Goal: Task Accomplishment & Management: Manage account settings

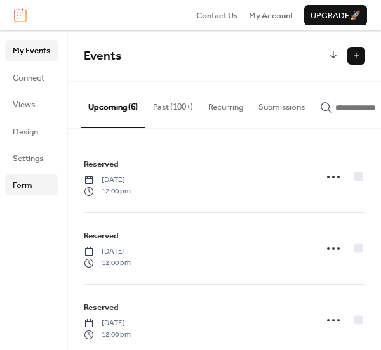
click at [23, 186] on span "Form" at bounding box center [23, 185] width 20 height 13
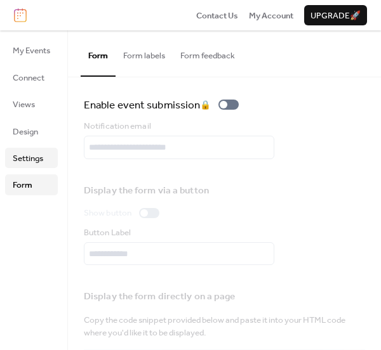
click at [35, 160] on span "Settings" at bounding box center [28, 158] width 30 height 13
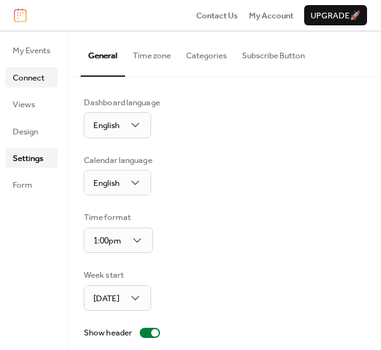
click at [27, 79] on span "Connect" at bounding box center [29, 78] width 32 height 13
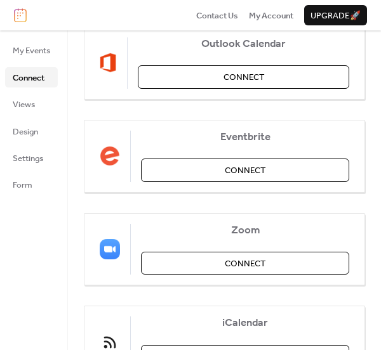
scroll to position [275, 0]
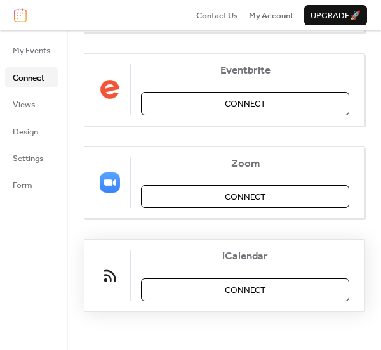
click at [221, 294] on button "Connect" at bounding box center [245, 289] width 208 height 23
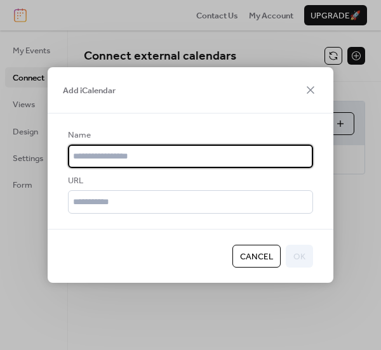
scroll to position [0, 0]
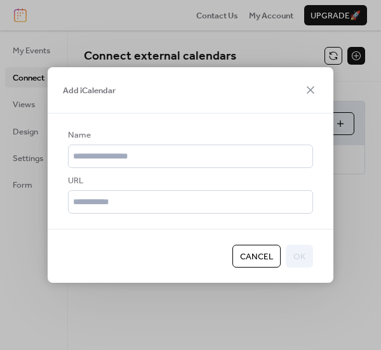
click at [252, 259] on span "Cancel" at bounding box center [256, 257] width 33 height 13
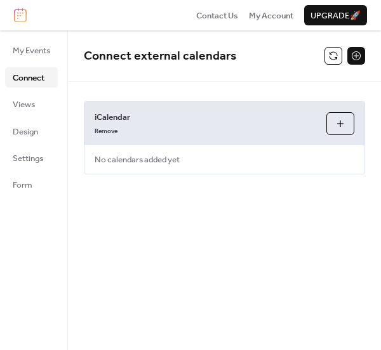
click at [355, 57] on button at bounding box center [356, 56] width 18 height 18
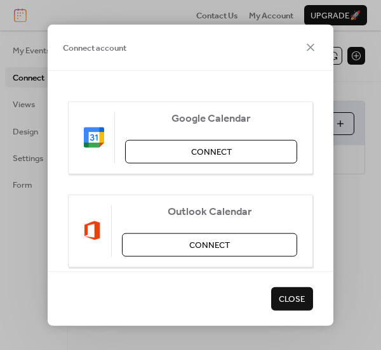
click at [295, 297] on span "Close" at bounding box center [291, 299] width 27 height 13
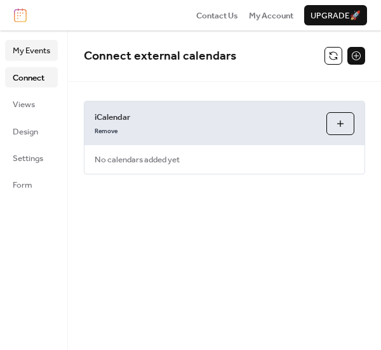
click at [41, 52] on span "My Events" at bounding box center [31, 50] width 37 height 13
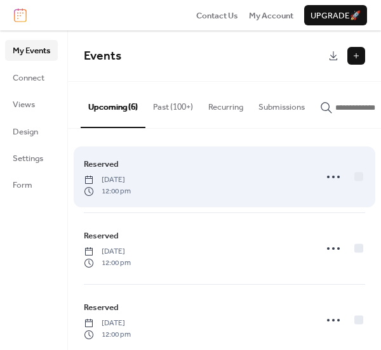
scroll to position [237, 0]
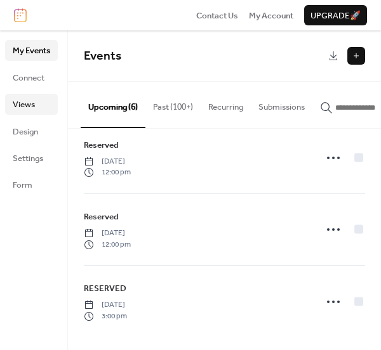
click at [29, 109] on span "Views" at bounding box center [24, 104] width 22 height 13
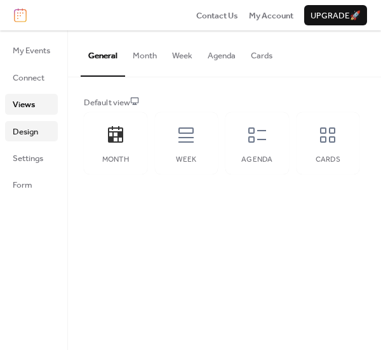
click at [32, 129] on span "Design" at bounding box center [25, 132] width 25 height 13
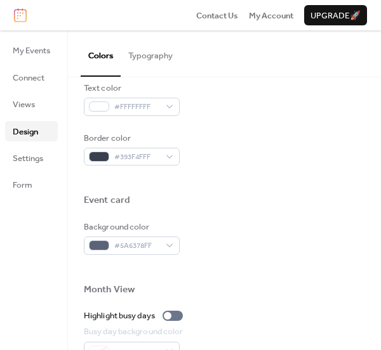
scroll to position [698, 0]
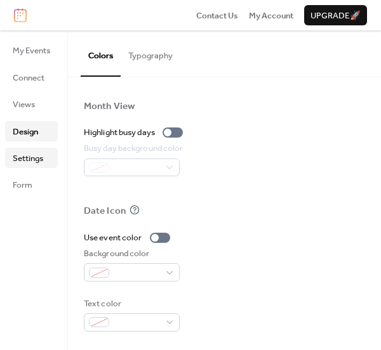
click at [39, 162] on span "Settings" at bounding box center [28, 158] width 30 height 13
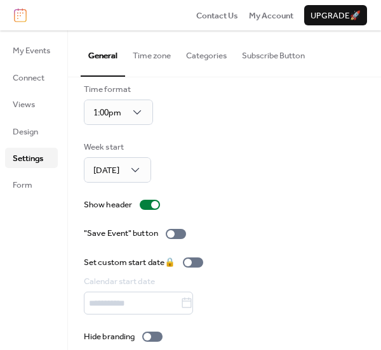
scroll to position [140, 0]
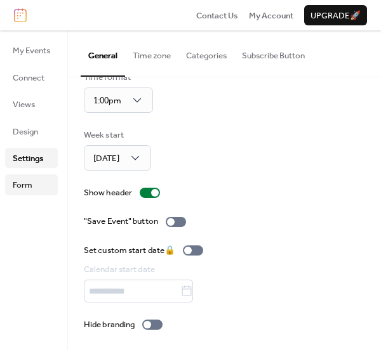
click at [20, 190] on span "Form" at bounding box center [23, 185] width 20 height 13
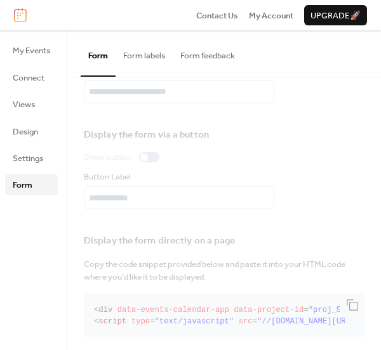
scroll to position [69, 0]
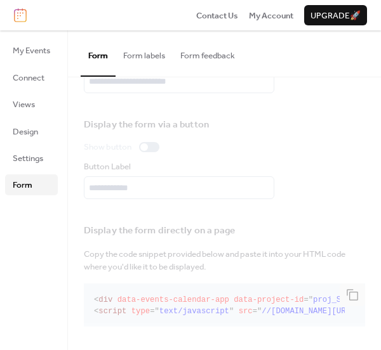
click at [135, 58] on button "Form labels" at bounding box center [143, 52] width 57 height 44
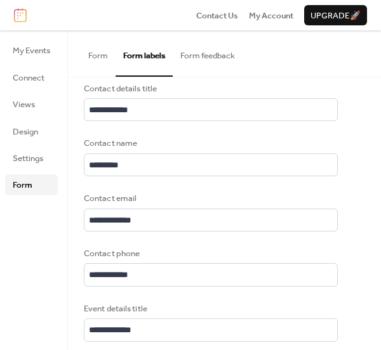
scroll to position [685, 0]
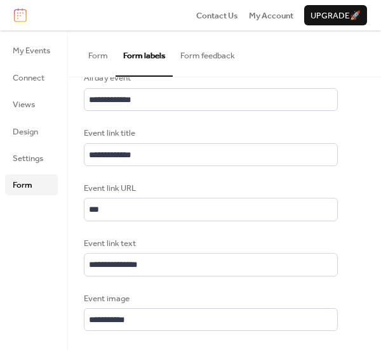
click at [214, 56] on button "Form feedback" at bounding box center [208, 52] width 70 height 44
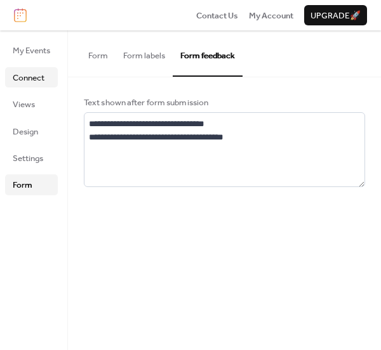
click at [39, 80] on span "Connect" at bounding box center [29, 78] width 32 height 13
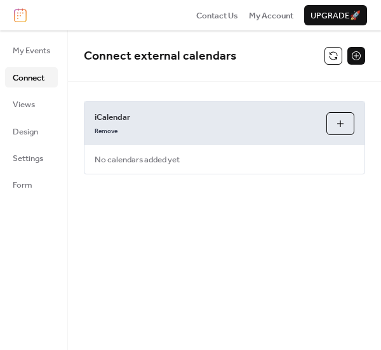
click at [358, 60] on button at bounding box center [356, 56] width 18 height 18
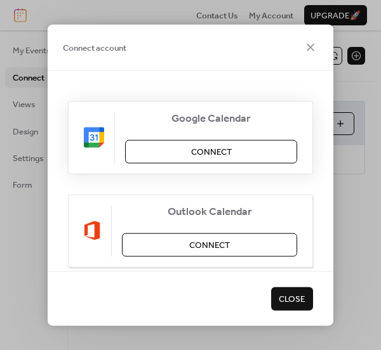
click at [224, 157] on span "Connect" at bounding box center [211, 152] width 41 height 13
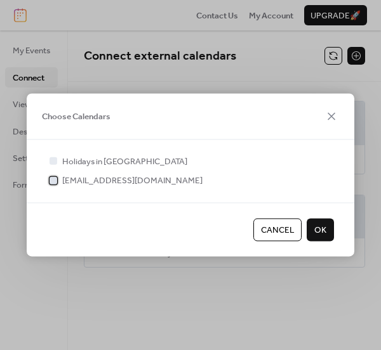
click at [54, 181] on div at bounding box center [53, 180] width 8 height 8
click at [325, 232] on span "OK" at bounding box center [320, 230] width 12 height 13
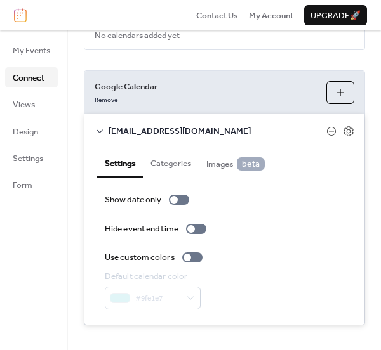
scroll to position [138, 0]
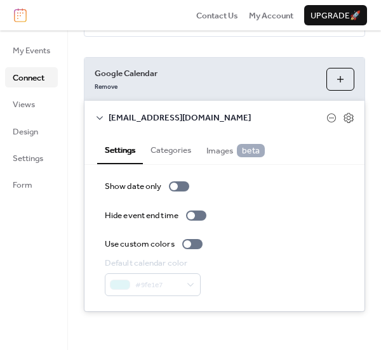
click at [172, 153] on button "Categories" at bounding box center [171, 148] width 56 height 29
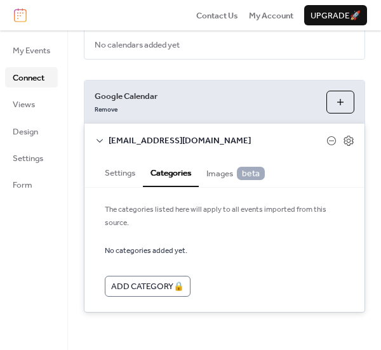
scroll to position [115, 0]
click at [127, 172] on button "Settings" at bounding box center [120, 171] width 46 height 29
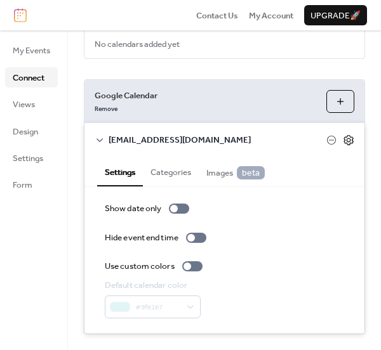
click at [342, 145] on icon at bounding box center [347, 139] width 11 height 11
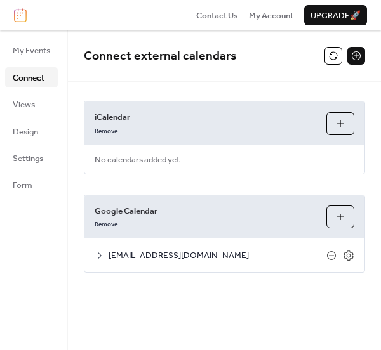
scroll to position [0, 0]
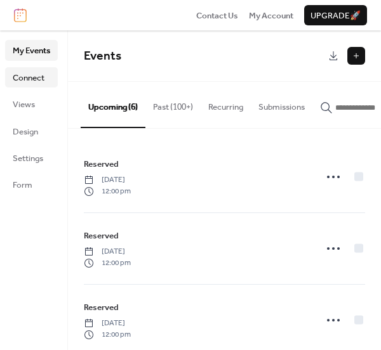
click at [36, 79] on span "Connect" at bounding box center [29, 78] width 32 height 13
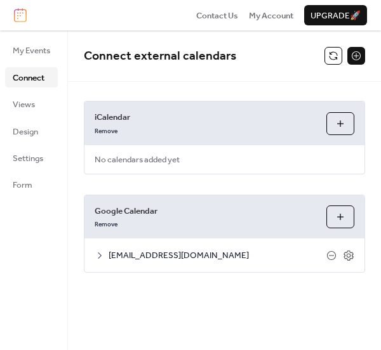
click at [101, 255] on icon at bounding box center [100, 255] width 4 height 6
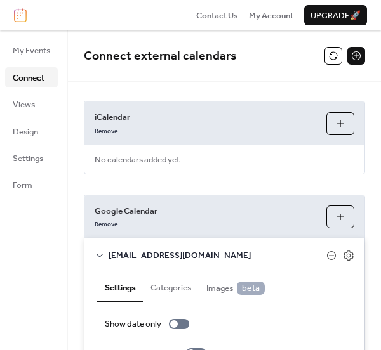
click at [353, 58] on button at bounding box center [356, 56] width 18 height 18
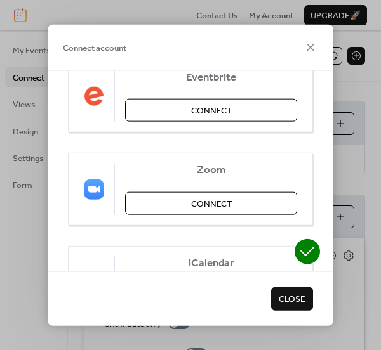
scroll to position [305, 0]
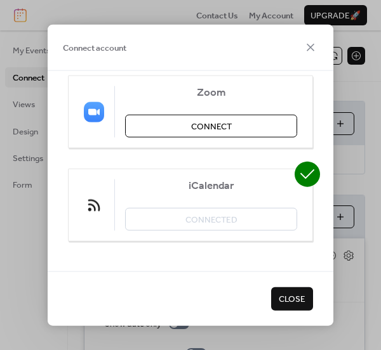
click at [288, 298] on span "Close" at bounding box center [291, 299] width 27 height 13
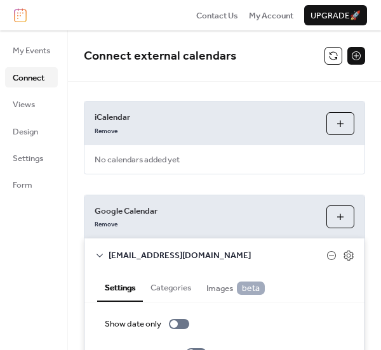
click at [332, 127] on button "Add iCalendar" at bounding box center [340, 123] width 28 height 23
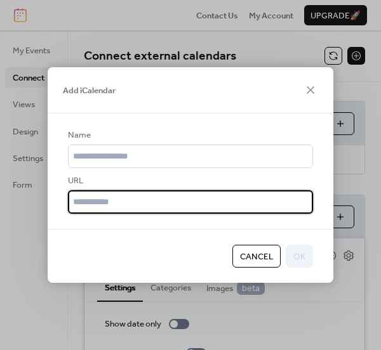
click at [216, 199] on input "text" at bounding box center [190, 201] width 245 height 23
paste input "**********"
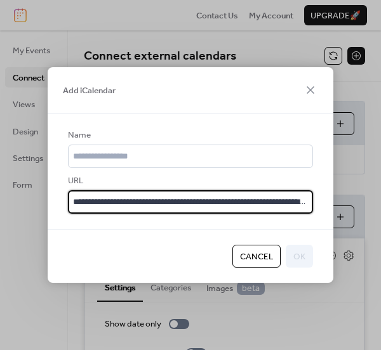
scroll to position [0, 96]
click at [293, 199] on input "**********" at bounding box center [190, 201] width 245 height 23
type input "**********"
click at [293, 176] on div "URL" at bounding box center [189, 180] width 242 height 13
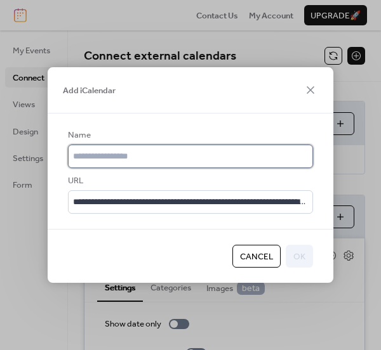
click at [263, 157] on input "text" at bounding box center [190, 156] width 245 height 23
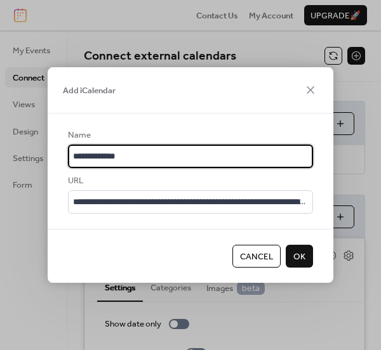
type input "**********"
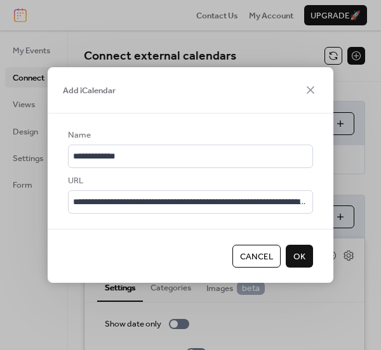
click at [304, 259] on span "OK" at bounding box center [299, 257] width 12 height 13
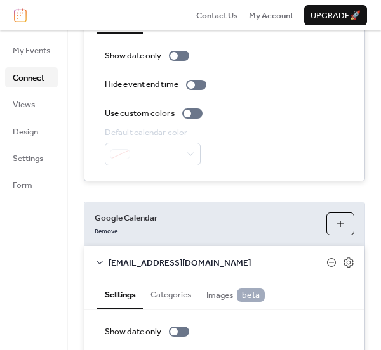
scroll to position [320, 0]
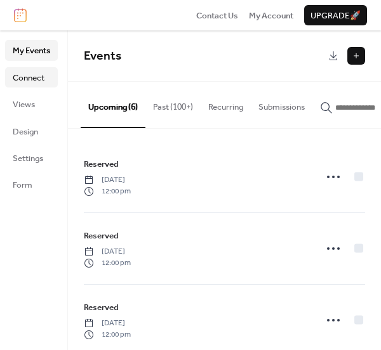
click at [36, 80] on span "Connect" at bounding box center [29, 78] width 32 height 13
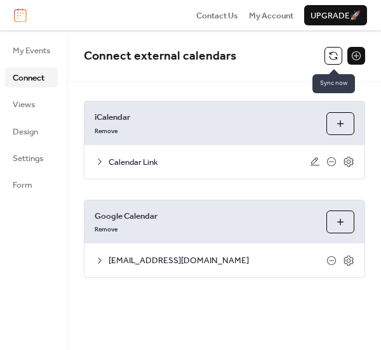
click at [329, 59] on button at bounding box center [333, 56] width 18 height 18
click at [345, 222] on button "Choose Calendars" at bounding box center [340, 222] width 28 height 23
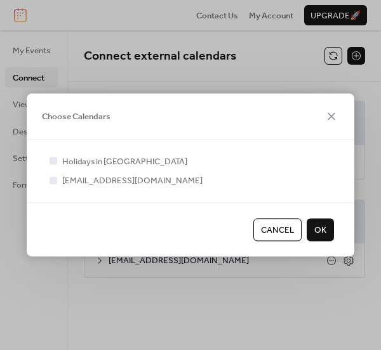
click at [325, 236] on span "OK" at bounding box center [320, 230] width 12 height 13
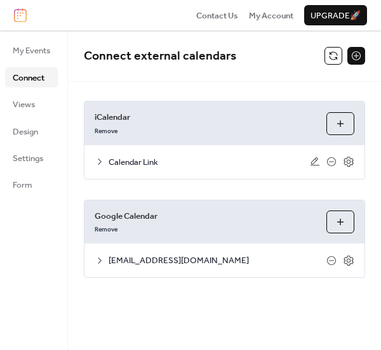
click at [355, 55] on button at bounding box center [356, 56] width 18 height 18
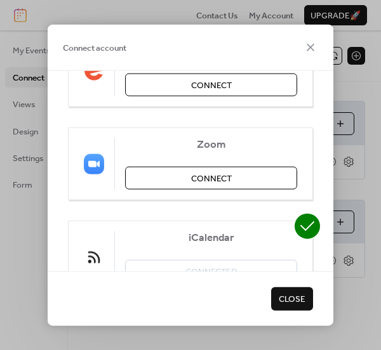
scroll to position [305, 0]
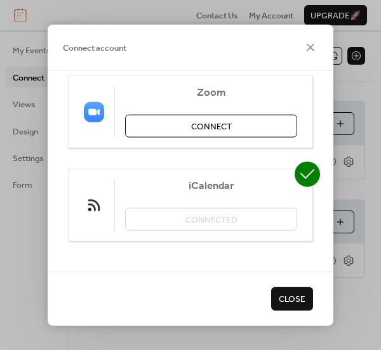
click at [289, 300] on span "Close" at bounding box center [291, 299] width 27 height 13
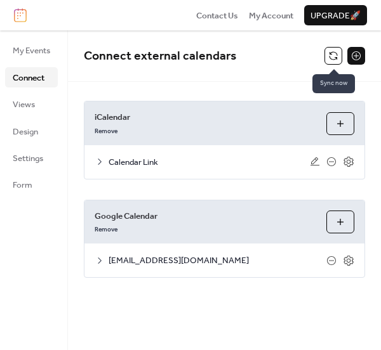
click at [334, 57] on button at bounding box center [333, 56] width 18 height 18
click at [349, 261] on icon at bounding box center [347, 260] width 11 height 11
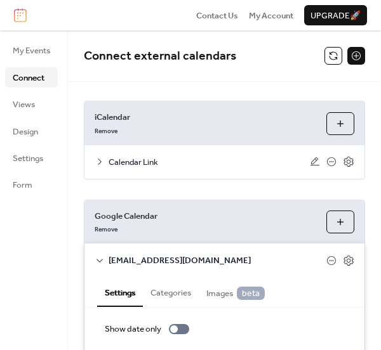
scroll to position [143, 0]
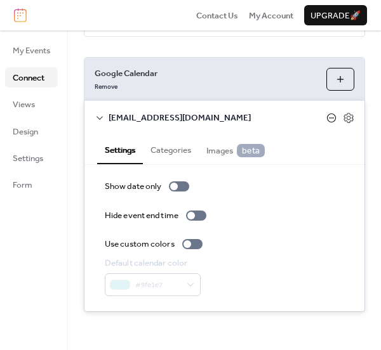
click at [329, 118] on icon at bounding box center [331, 117] width 5 height 1
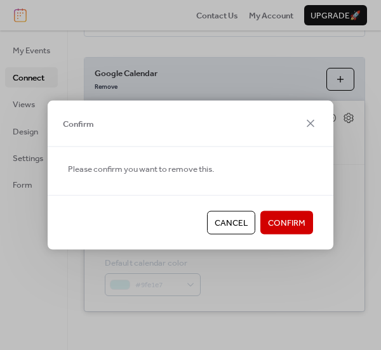
click at [294, 229] on span "Confirm" at bounding box center [286, 223] width 37 height 13
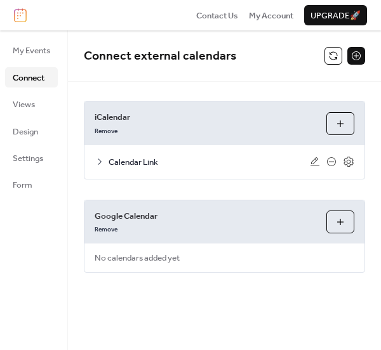
click at [333, 221] on button "Choose Calendars" at bounding box center [340, 222] width 28 height 23
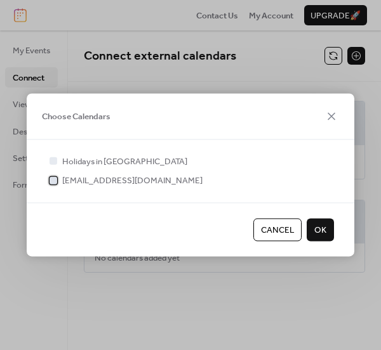
click at [145, 181] on span "[EMAIL_ADDRESS][DOMAIN_NAME]" at bounding box center [132, 181] width 140 height 13
click at [325, 237] on span "OK" at bounding box center [320, 230] width 12 height 13
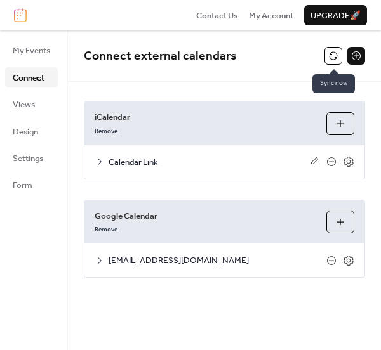
click at [329, 60] on button at bounding box center [333, 56] width 18 height 18
